Goal: Task Accomplishment & Management: Use online tool/utility

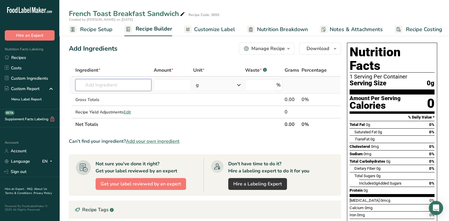
click at [88, 83] on input "text" at bounding box center [113, 85] width 76 height 12
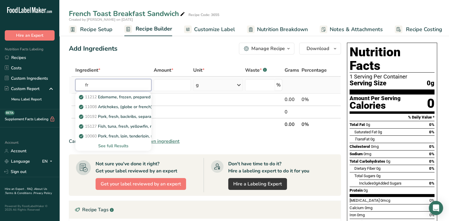
type input "f"
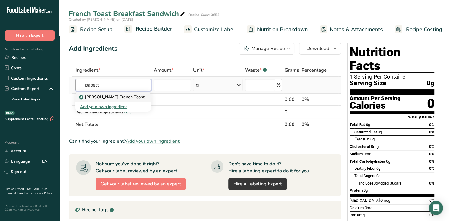
type input "papett"
click at [106, 95] on p "[PERSON_NAME] French Toast" at bounding box center [112, 97] width 64 height 6
type input "[PERSON_NAME] French Toast"
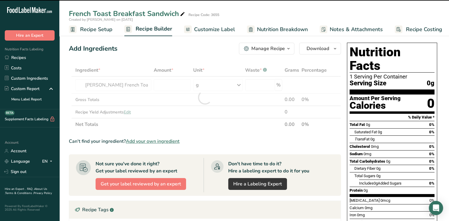
type input "0"
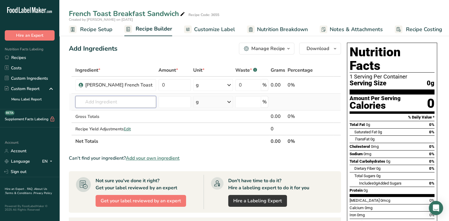
click at [108, 99] on input "text" at bounding box center [115, 102] width 81 height 12
type input "ham"
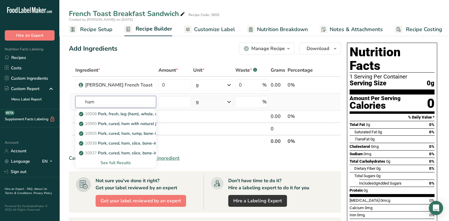
drag, startPoint x: 95, startPoint y: 103, endPoint x: 71, endPoint y: 97, distance: 24.4
click at [71, 97] on tr "ham 10008 Pork, fresh, leg (ham), whole, separable lean and fat, raw 10900 Pork…" at bounding box center [204, 102] width 271 height 17
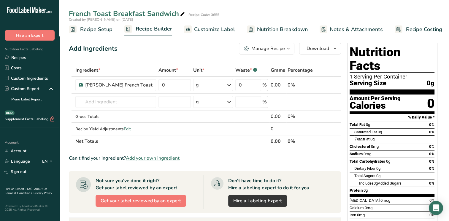
click at [159, 157] on span "Add your own ingredient" at bounding box center [153, 158] width 54 height 7
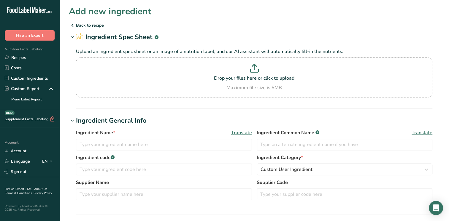
click at [72, 26] on icon at bounding box center [72, 25] width 7 height 11
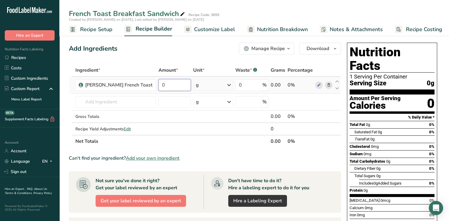
click at [171, 85] on input "0" at bounding box center [174, 85] width 32 height 12
type input "142"
click at [108, 101] on div "Ingredient * Amount * Unit * Waste * .a-a{fill:#347362;}.b-a{fill:#fff;} Grams …" at bounding box center [205, 106] width 272 height 84
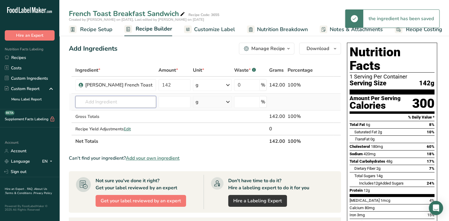
click at [106, 101] on input "text" at bounding box center [115, 102] width 81 height 12
click at [105, 101] on input "text" at bounding box center [115, 102] width 81 height 12
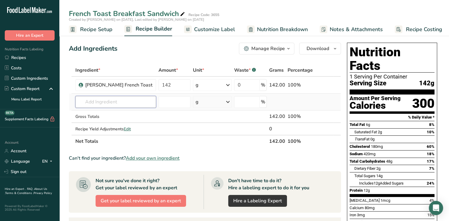
click at [105, 101] on input "text" at bounding box center [115, 102] width 81 height 12
click at [106, 103] on input "text" at bounding box center [115, 102] width 81 height 12
click at [105, 103] on input "text" at bounding box center [115, 102] width 81 height 12
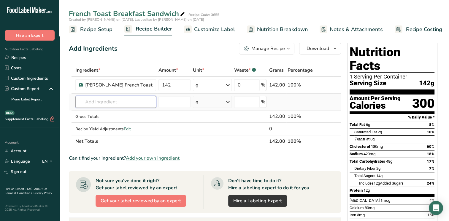
click at [105, 103] on input "text" at bounding box center [115, 102] width 81 height 12
click at [95, 98] on input "text" at bounding box center [115, 102] width 81 height 12
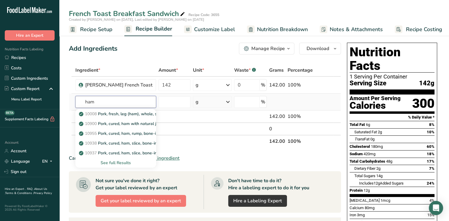
type input "ham"
click at [115, 163] on div "See full Results" at bounding box center [115, 163] width 71 height 6
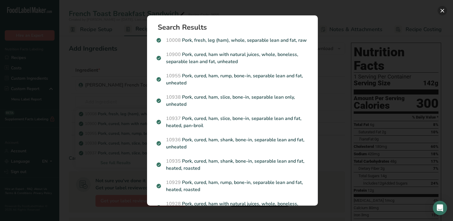
click at [444, 9] on button "Search results modal" at bounding box center [442, 10] width 9 height 9
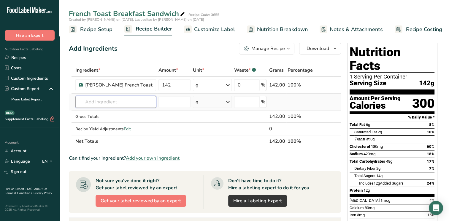
click at [105, 99] on input "text" at bounding box center [115, 102] width 81 height 12
click at [104, 99] on input "text" at bounding box center [115, 102] width 81 height 12
click at [103, 99] on input "text" at bounding box center [115, 102] width 81 height 12
drag, startPoint x: 102, startPoint y: 100, endPoint x: 91, endPoint y: 101, distance: 11.0
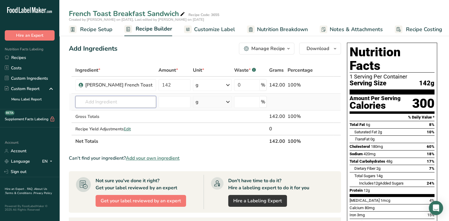
click at [91, 101] on input "text" at bounding box center [115, 102] width 81 height 12
click at [331, 47] on span "button" at bounding box center [334, 48] width 7 height 7
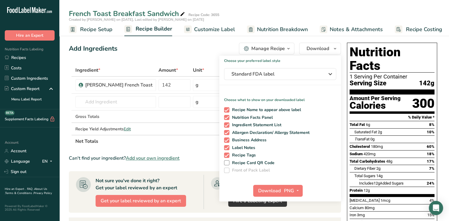
click at [224, 50] on div "Add Ingredients Manage Recipe Delete Recipe Duplicate Recipe Scale Recipe Save …" at bounding box center [205, 49] width 272 height 12
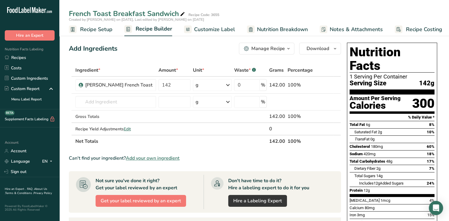
click at [271, 29] on span "Nutrition Breakdown" at bounding box center [282, 29] width 51 height 8
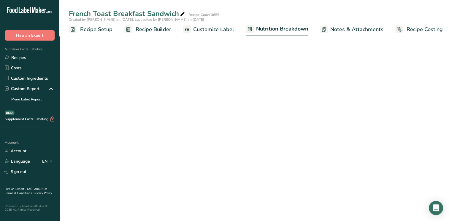
scroll to position [0, 3]
select select "Calories"
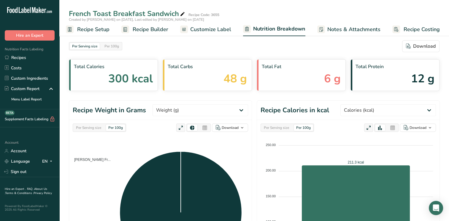
click at [96, 31] on span "Recipe Setup" at bounding box center [93, 29] width 32 height 8
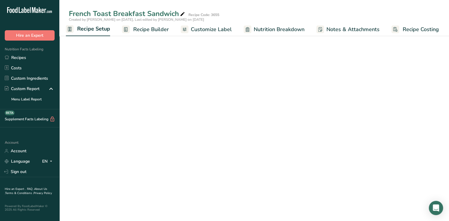
scroll to position [0, 2]
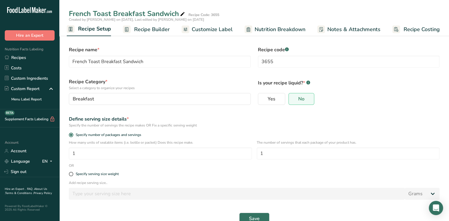
click at [146, 30] on span "Recipe Builder" at bounding box center [152, 29] width 36 height 8
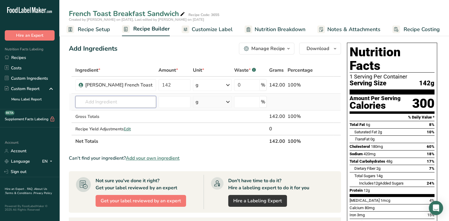
click at [93, 103] on input "text" at bounding box center [115, 102] width 81 height 12
click at [94, 100] on input "text" at bounding box center [115, 102] width 81 height 12
click at [92, 100] on input "text" at bounding box center [115, 102] width 81 height 12
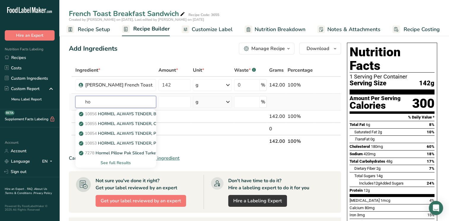
type input "h"
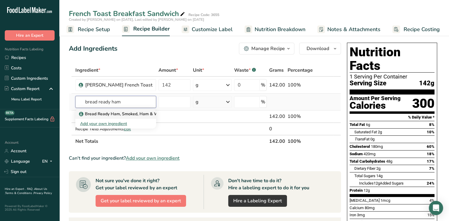
type input "bread ready ham"
click at [99, 113] on p "Bread Ready Ham, Smoked, Ham & Water" at bounding box center [123, 114] width 86 height 6
type input "Bread Ready Ham, Smoked, Ham & Water"
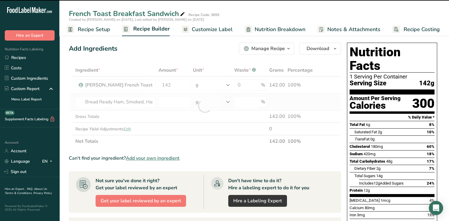
type input "0"
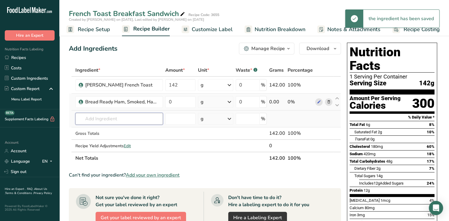
click at [93, 117] on input "text" at bounding box center [118, 119] width 87 height 12
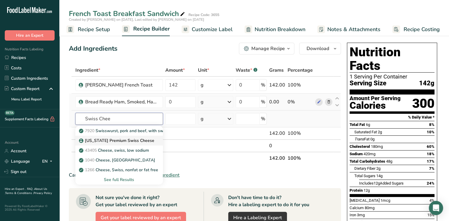
type input "Swiss Chee"
click at [93, 139] on p "[US_STATE] Premium Swiss Cheese" at bounding box center [117, 141] width 74 height 6
type input "[US_STATE] Premium Swiss Cheese"
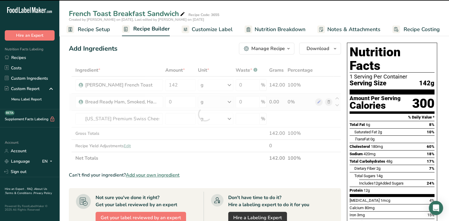
type input "0"
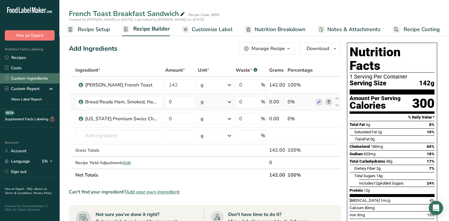
click at [31, 78] on link "Custom Ingredients" at bounding box center [29, 78] width 59 height 10
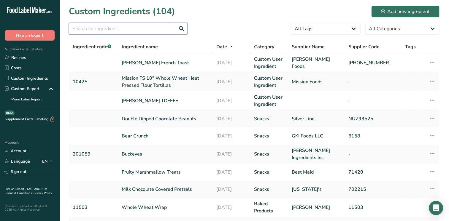
click at [132, 30] on input "text" at bounding box center [128, 29] width 119 height 12
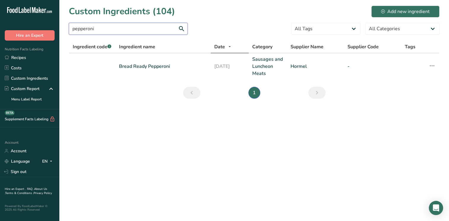
type input "pepperoni"
click at [148, 65] on link "Bread Ready Pepperoni" at bounding box center [163, 66] width 88 height 7
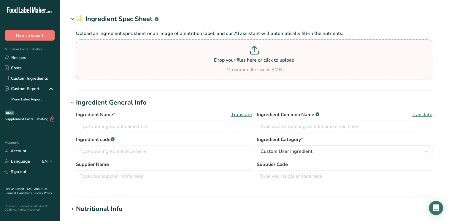
type input "Bread Ready Pepperoni"
type input "Hormel"
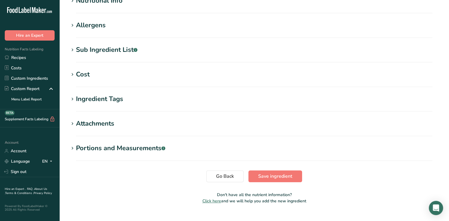
scroll to position [233, 0]
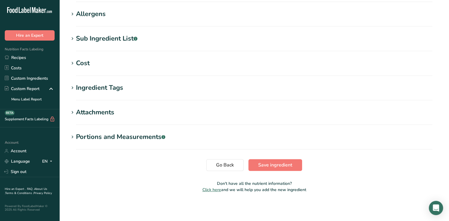
click at [143, 139] on div "Portions and Measurements .a-a{fill:#347362;}.b-a{fill:#fff;}" at bounding box center [120, 137] width 89 height 10
